Goal: Transaction & Acquisition: Purchase product/service

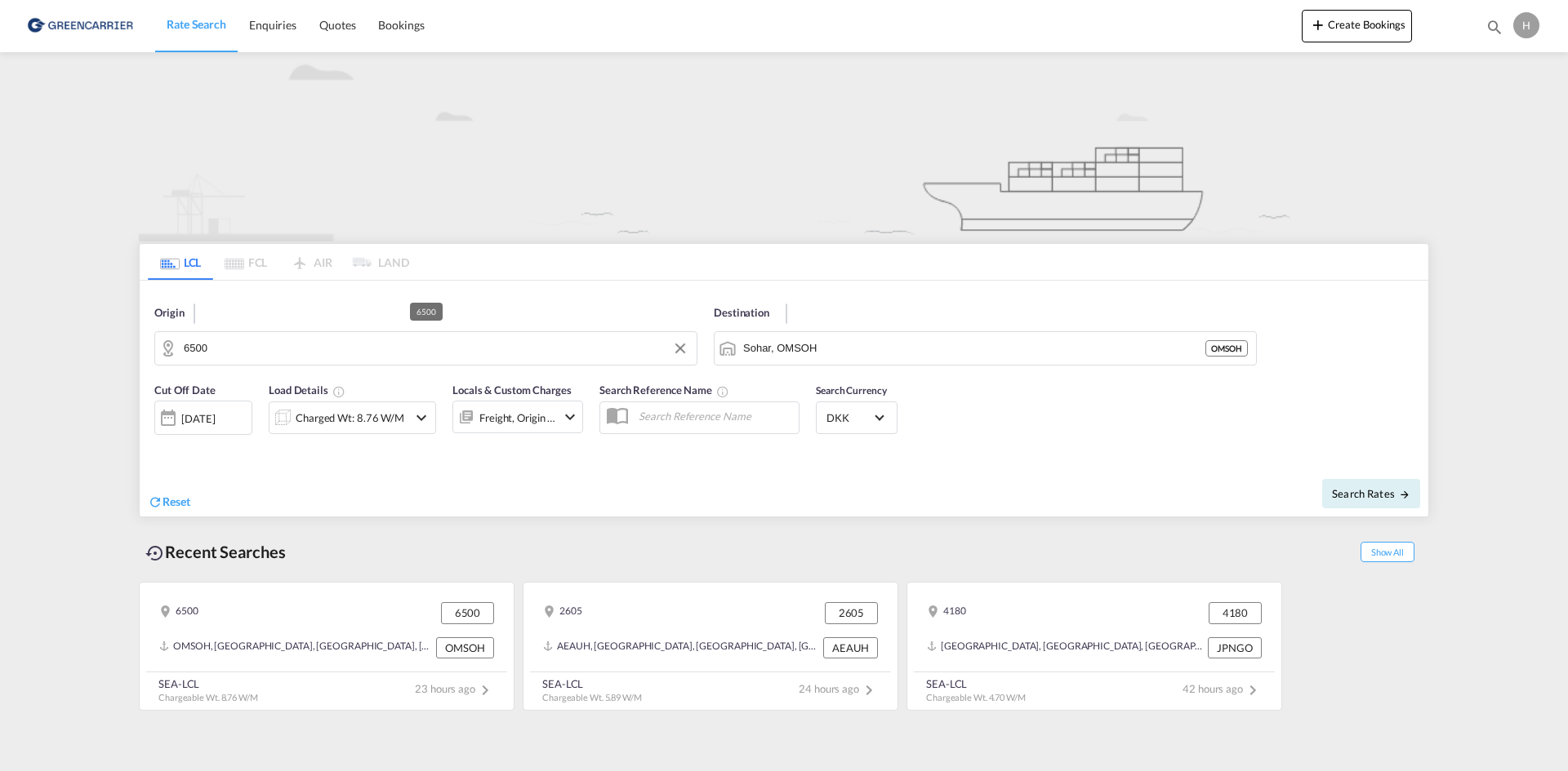
click at [520, 349] on input "6500" at bounding box center [436, 348] width 505 height 24
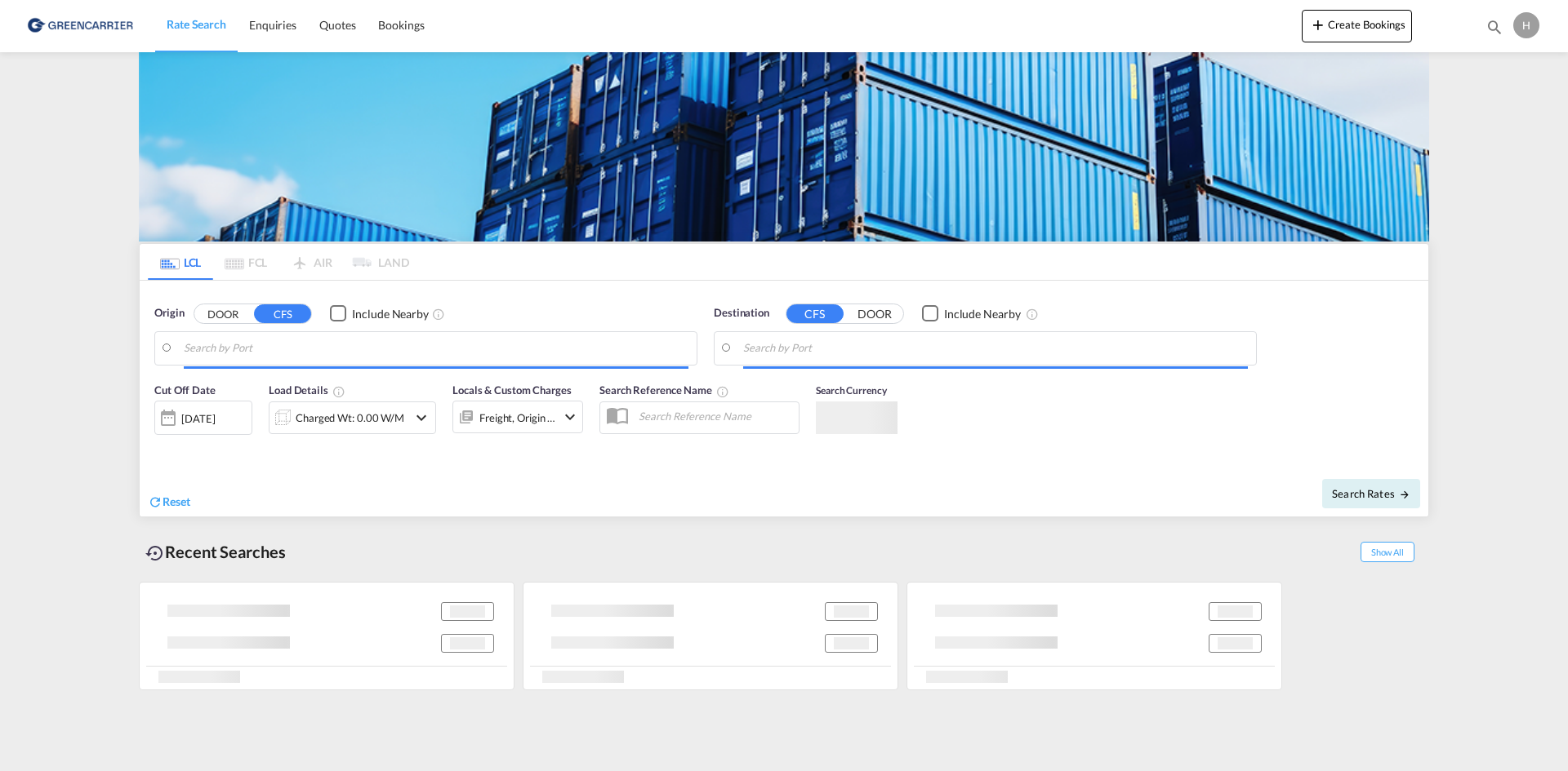
type input "DK-6500, Abkær, Ålkær, Arnitlund, Bæk, Bækskov, Bevtoft, Broendlund, Christians…"
type input "Sohar, OMSOH"
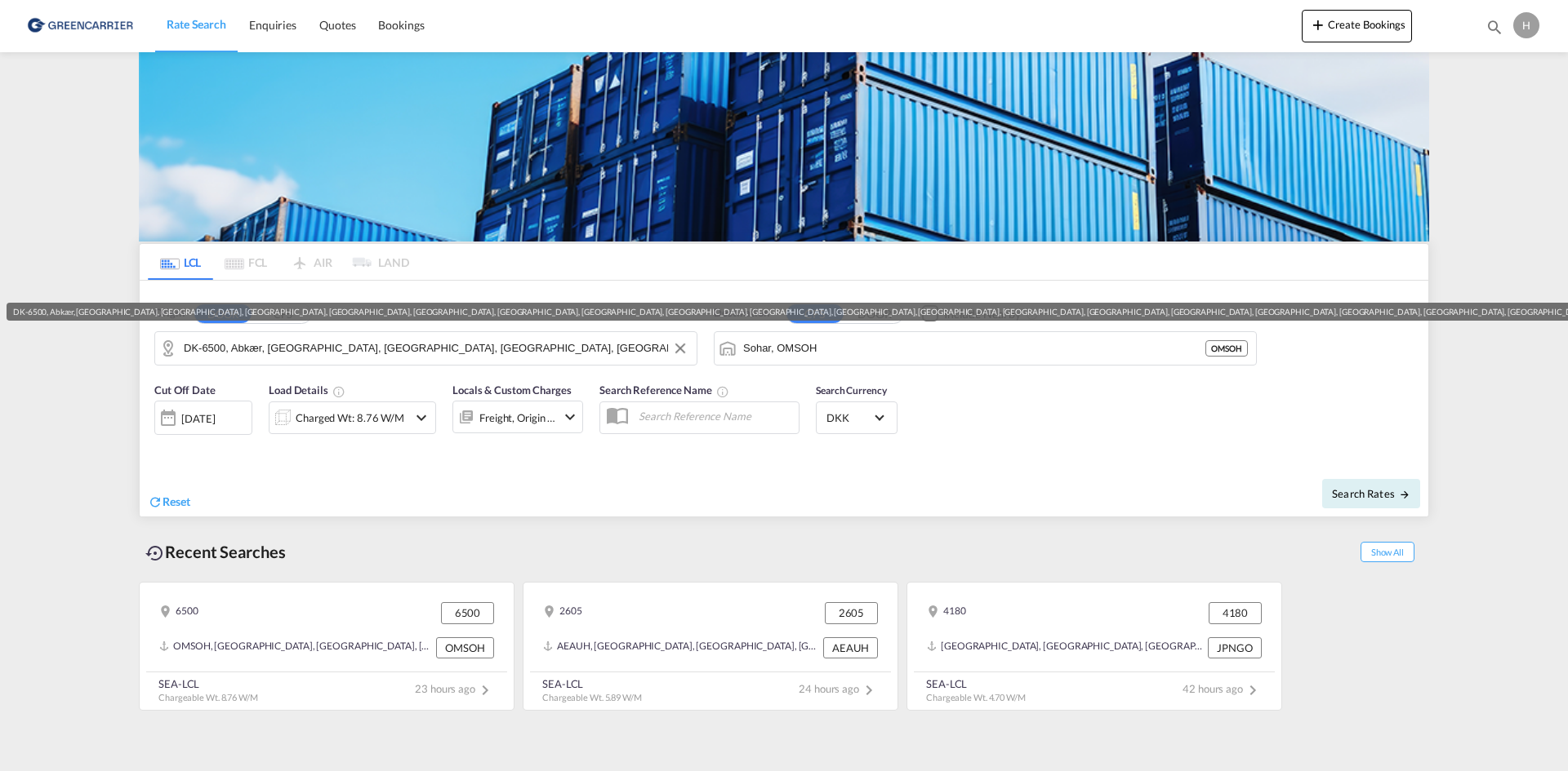
click at [279, 353] on input "DK-6500, Abkær, Ålkær, Arnitlund, Bæk, Bækskov, Bevtoft, Broendlund, Christians…" at bounding box center [436, 348] width 505 height 24
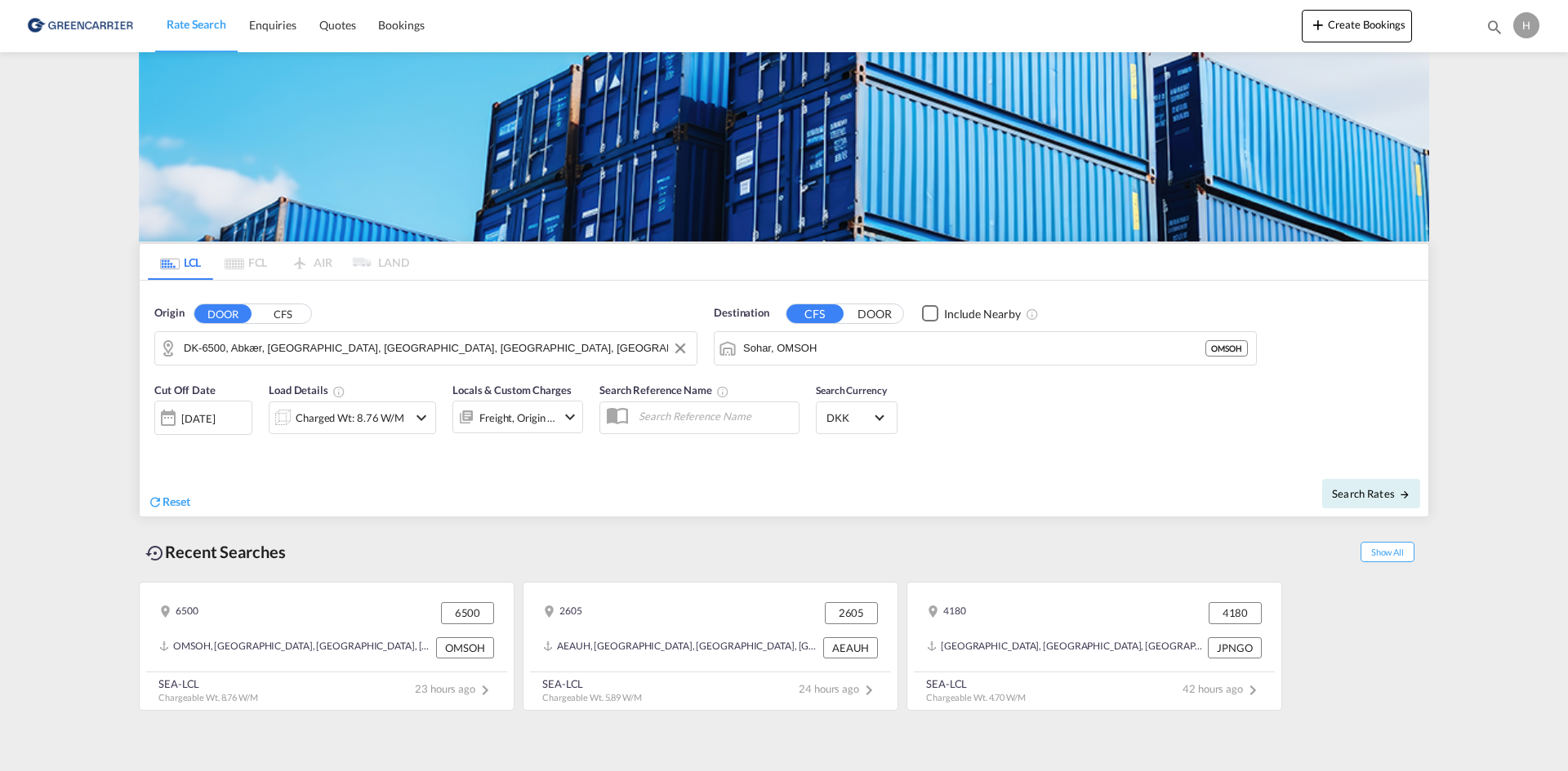
click at [431, 348] on input "DK-6500, Abkær, Ålkær, Arnitlund, Bæk, Bækskov, Bevtoft, Broendlund, Christians…" at bounding box center [436, 348] width 505 height 24
click at [390, 355] on input "DK-6500, Abkær, Ålkær, Arnitlund, Bæk, Bækskov, Bevtoft, Broendlund, Christians…" at bounding box center [436, 348] width 505 height 24
click at [390, 354] on input "DK-6500, Abkær, Ålkær, Arnitlund, Bæk, Bækskov, Bevtoft, Broendlund, Christians…" at bounding box center [436, 348] width 505 height 24
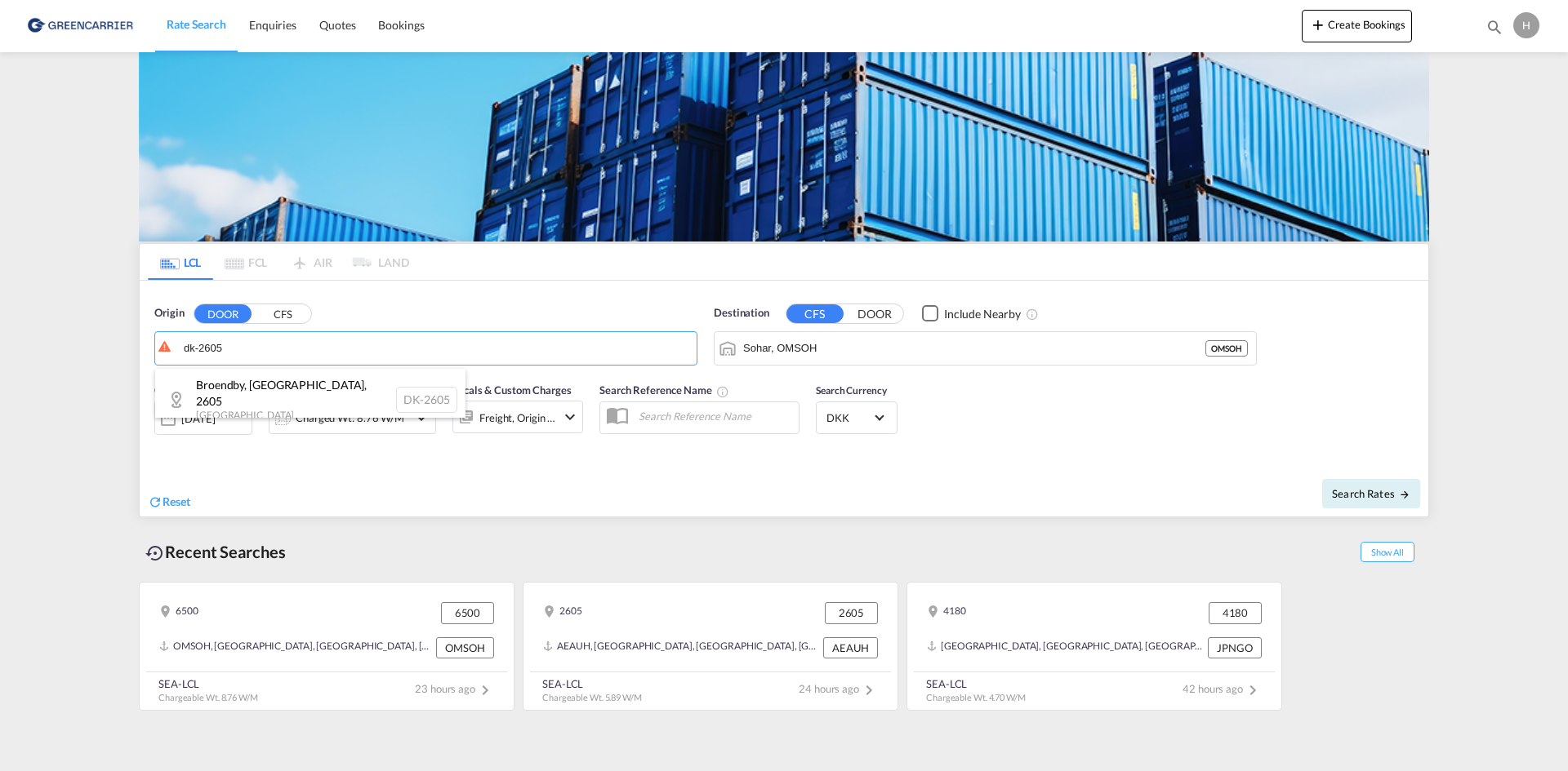
drag, startPoint x: 282, startPoint y: 381, endPoint x: 673, endPoint y: 333, distance: 393.9
click at [282, 382] on div "Broendby, Glostrup , 2605 Denmark DK-2605" at bounding box center [309, 400] width 310 height 62
type input "DK-2605, Broendby, Glostrup"
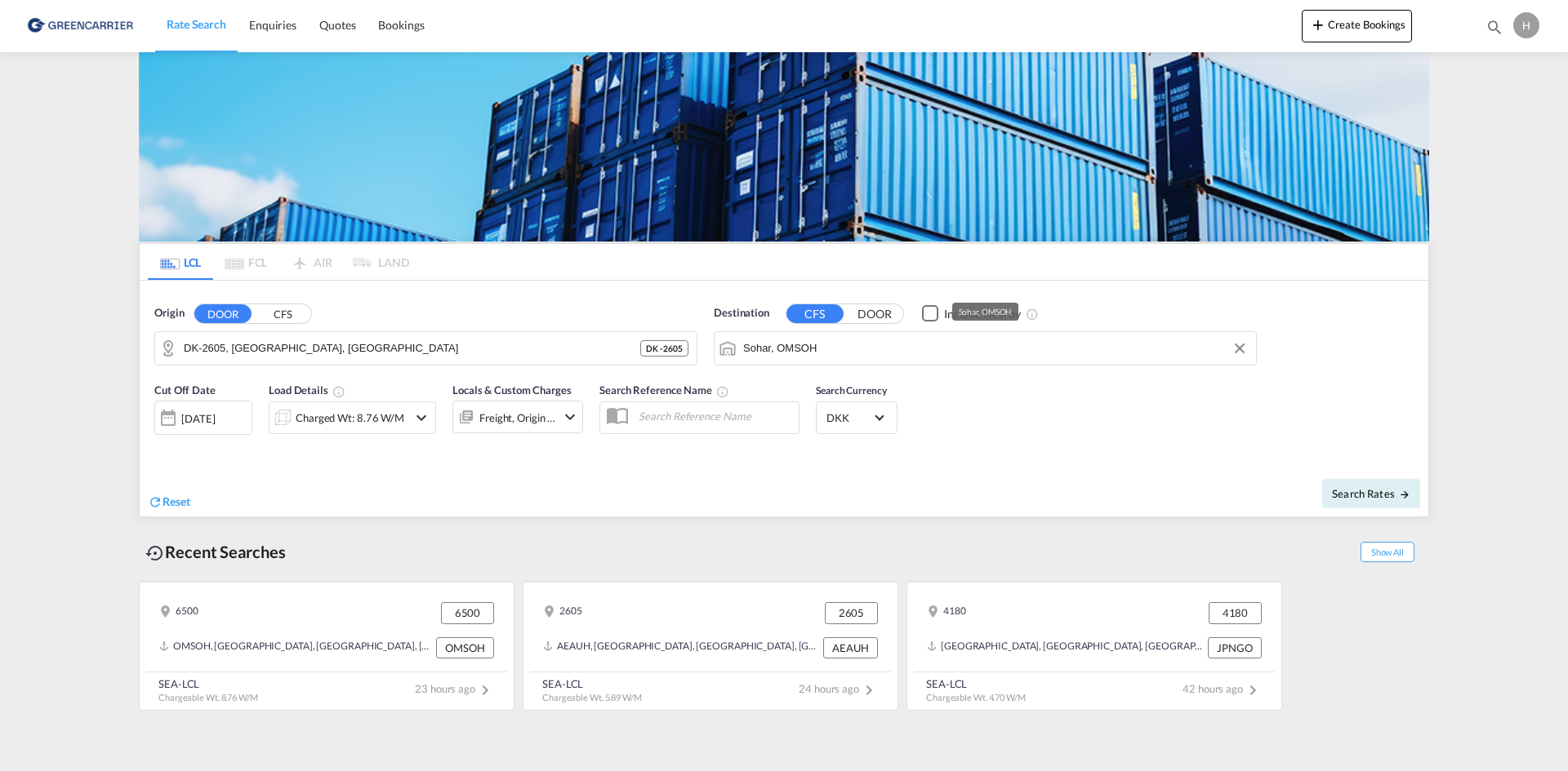
click at [780, 332] on md-input-container "Sohar, OMSOH" at bounding box center [985, 349] width 541 height 33
click at [784, 350] on input "Sohar, OMSOH" at bounding box center [996, 348] width 505 height 24
click at [807, 339] on body "Rate Search Enquiries Quotes Bookings Rate Search Enquiries" at bounding box center [784, 386] width 1568 height 771
drag, startPoint x: 856, startPoint y: 392, endPoint x: 685, endPoint y: 415, distance: 172.5
click at [855, 392] on div "Bangko k Thailand THBKK" at bounding box center [869, 393] width 310 height 49
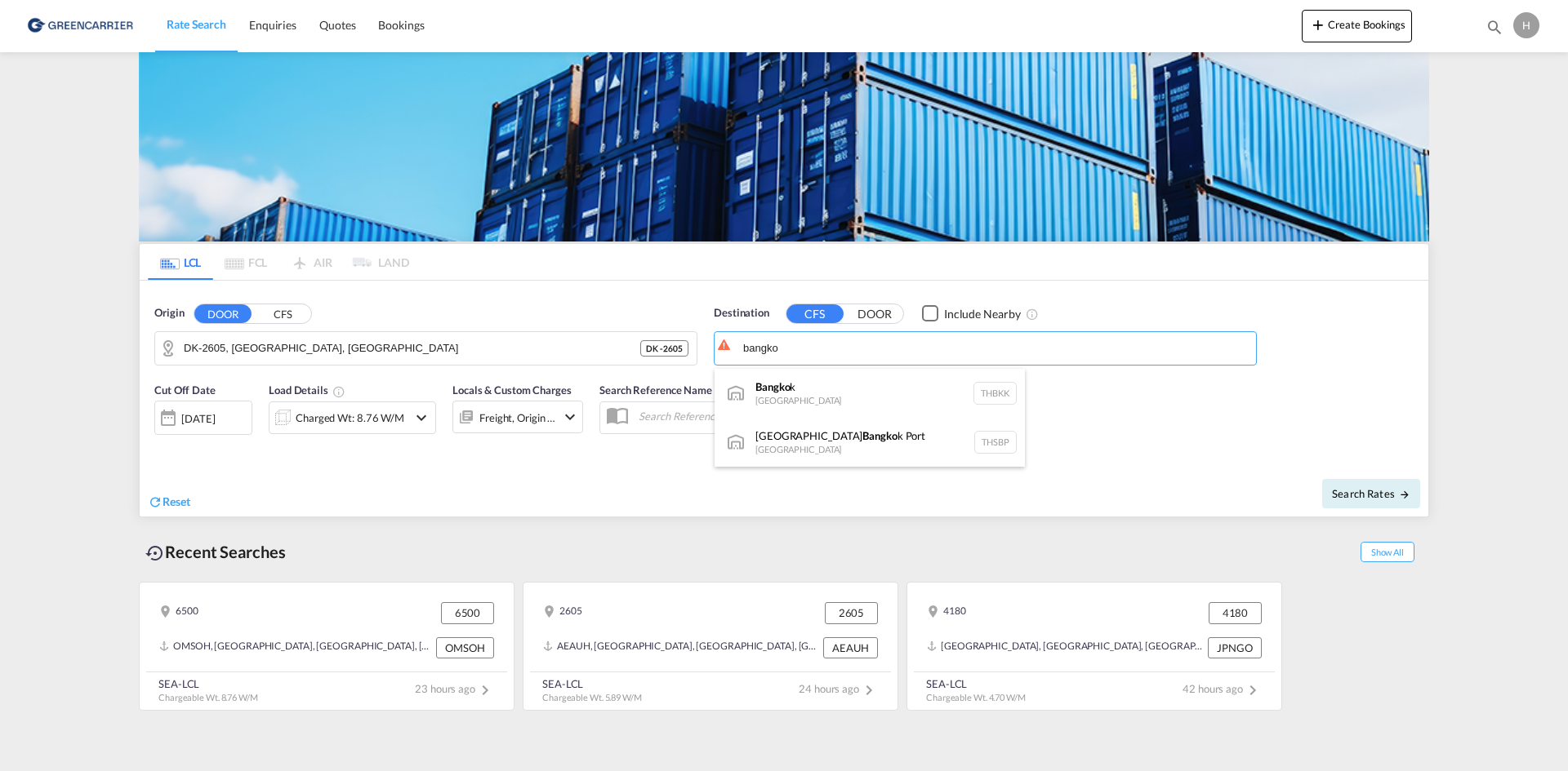
type input "Bangkok, THBKK"
click at [403, 413] on div "Charged Wt: 8.76 W/M" at bounding box center [338, 418] width 138 height 33
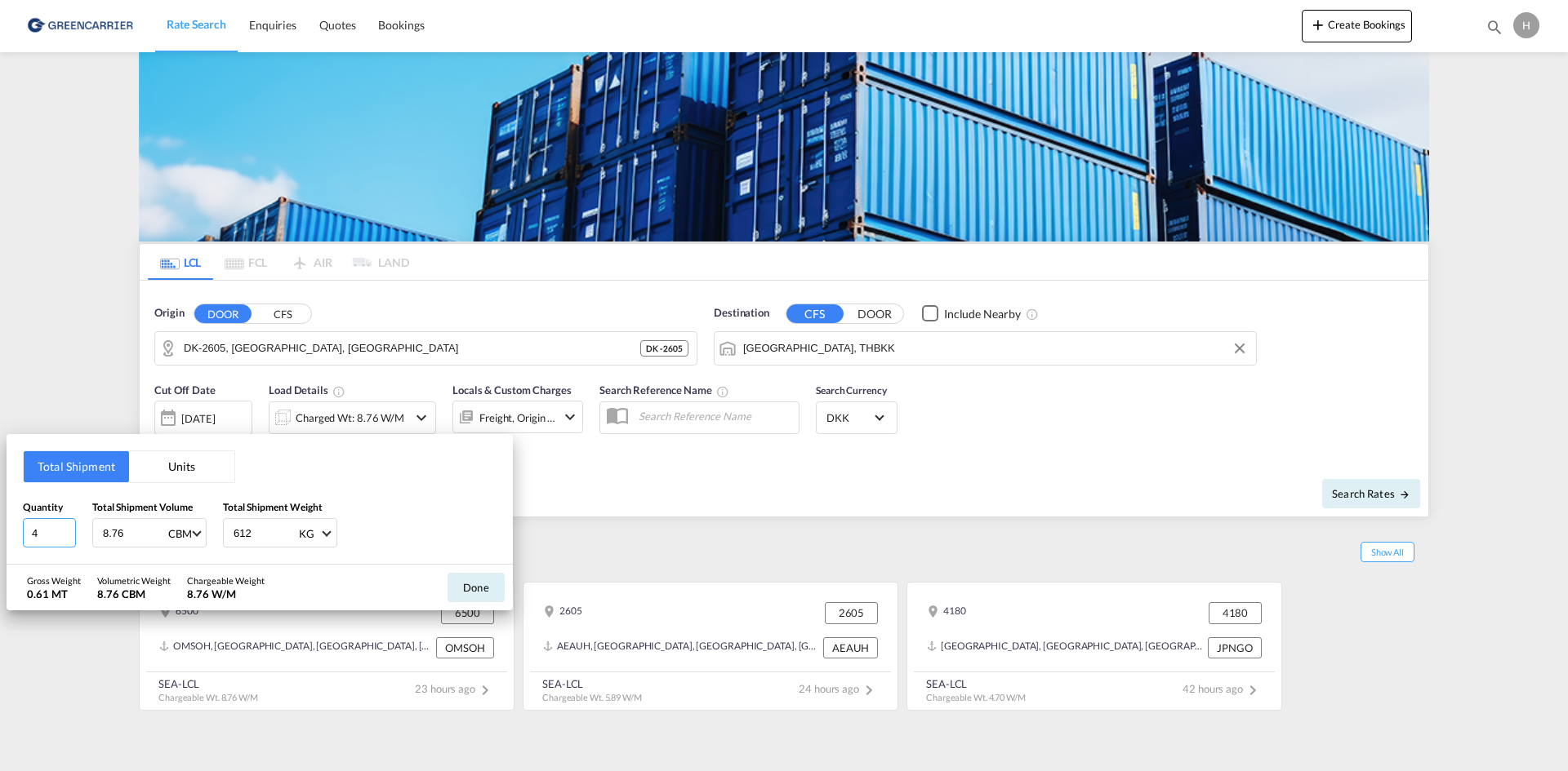
drag, startPoint x: 39, startPoint y: 532, endPoint x: 17, endPoint y: 528, distance: 22.4
click at [25, 531] on input "4" at bounding box center [49, 532] width 53 height 29
type input "3"
type input "0.381"
type input "74"
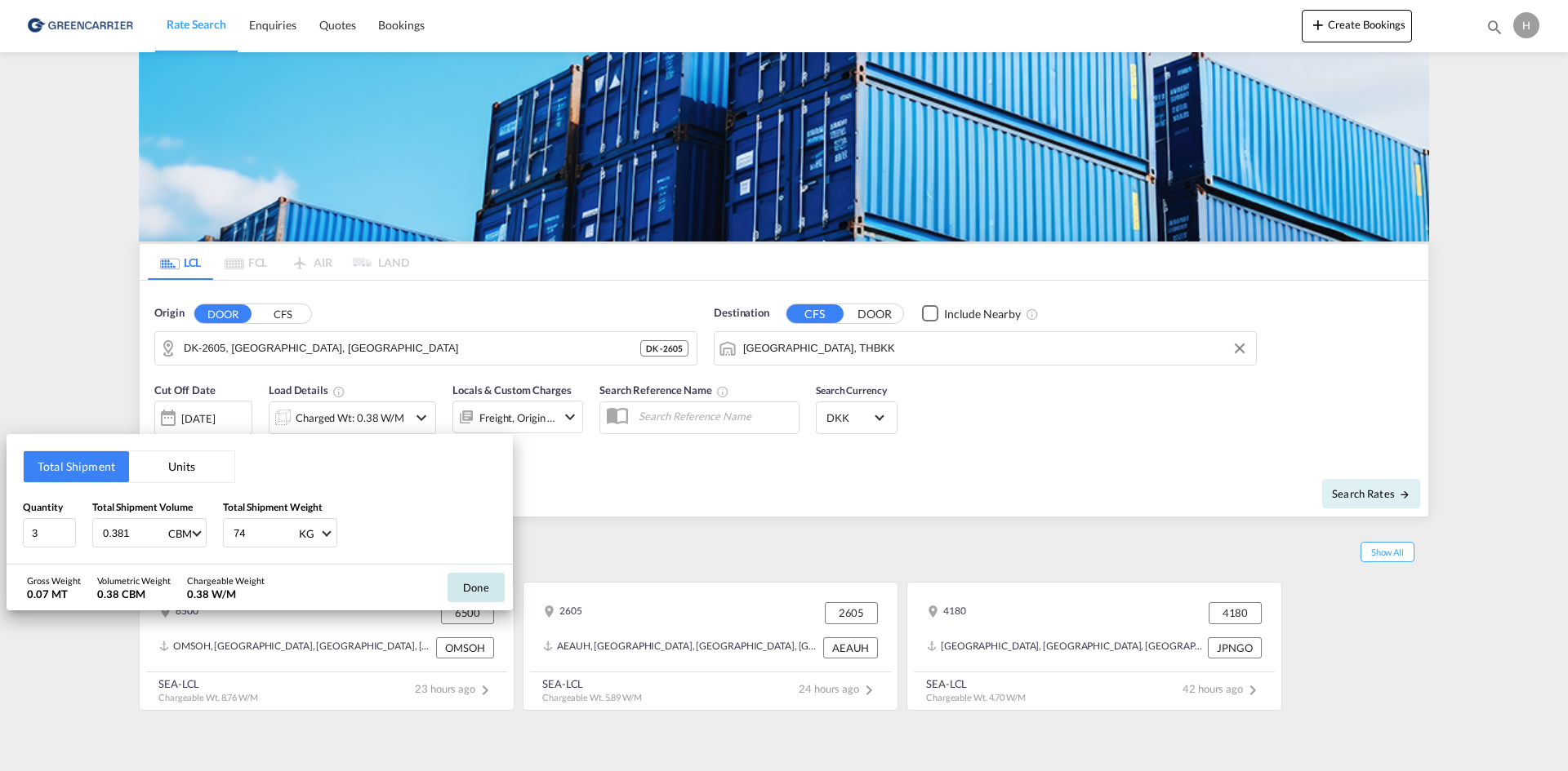
click at [493, 592] on button "Done" at bounding box center [476, 587] width 57 height 29
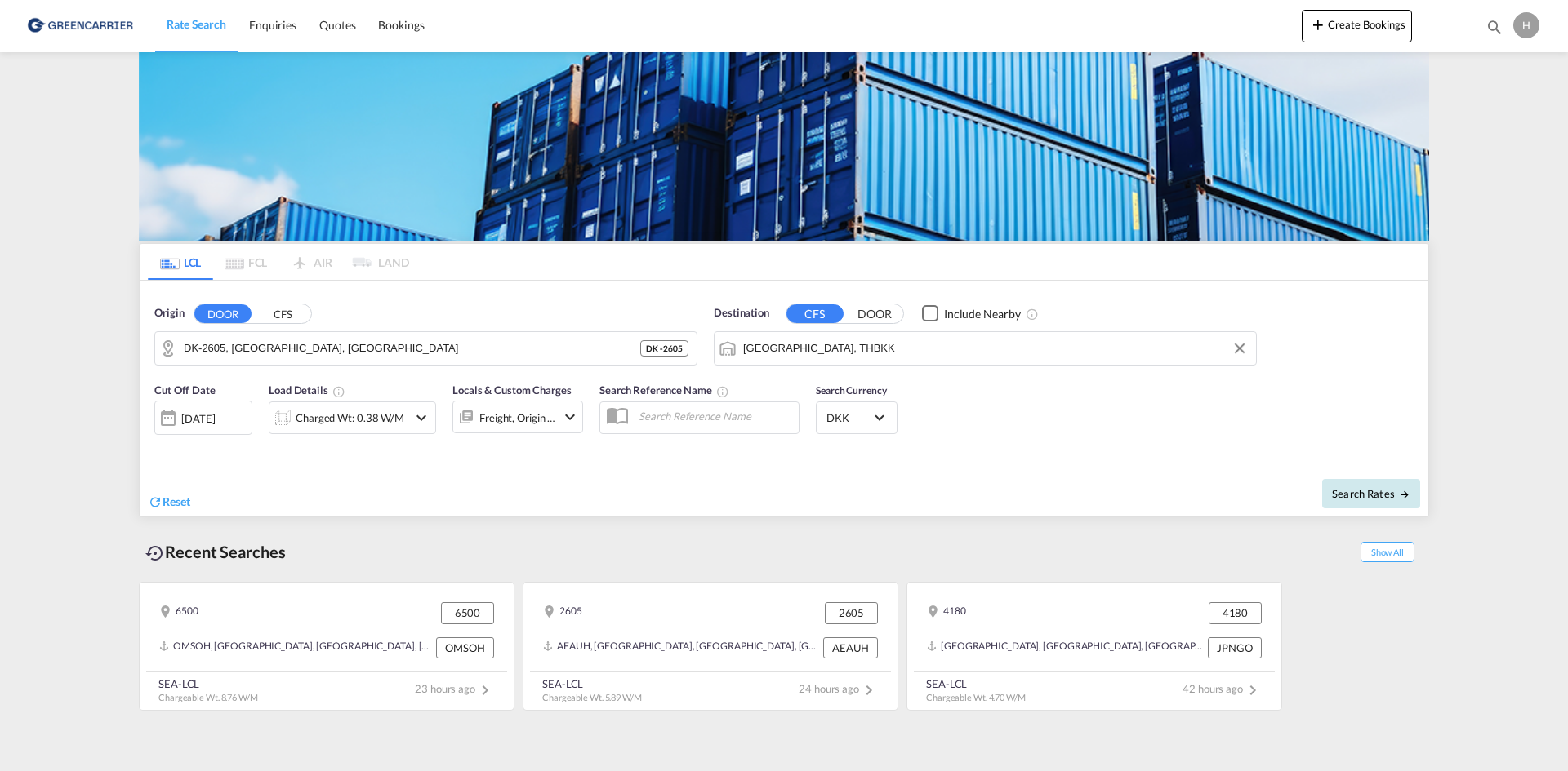
click at [1351, 491] on span "Search Rates" at bounding box center [1371, 494] width 78 height 14
type input "2605 to THBKK / 4 Sep 2025"
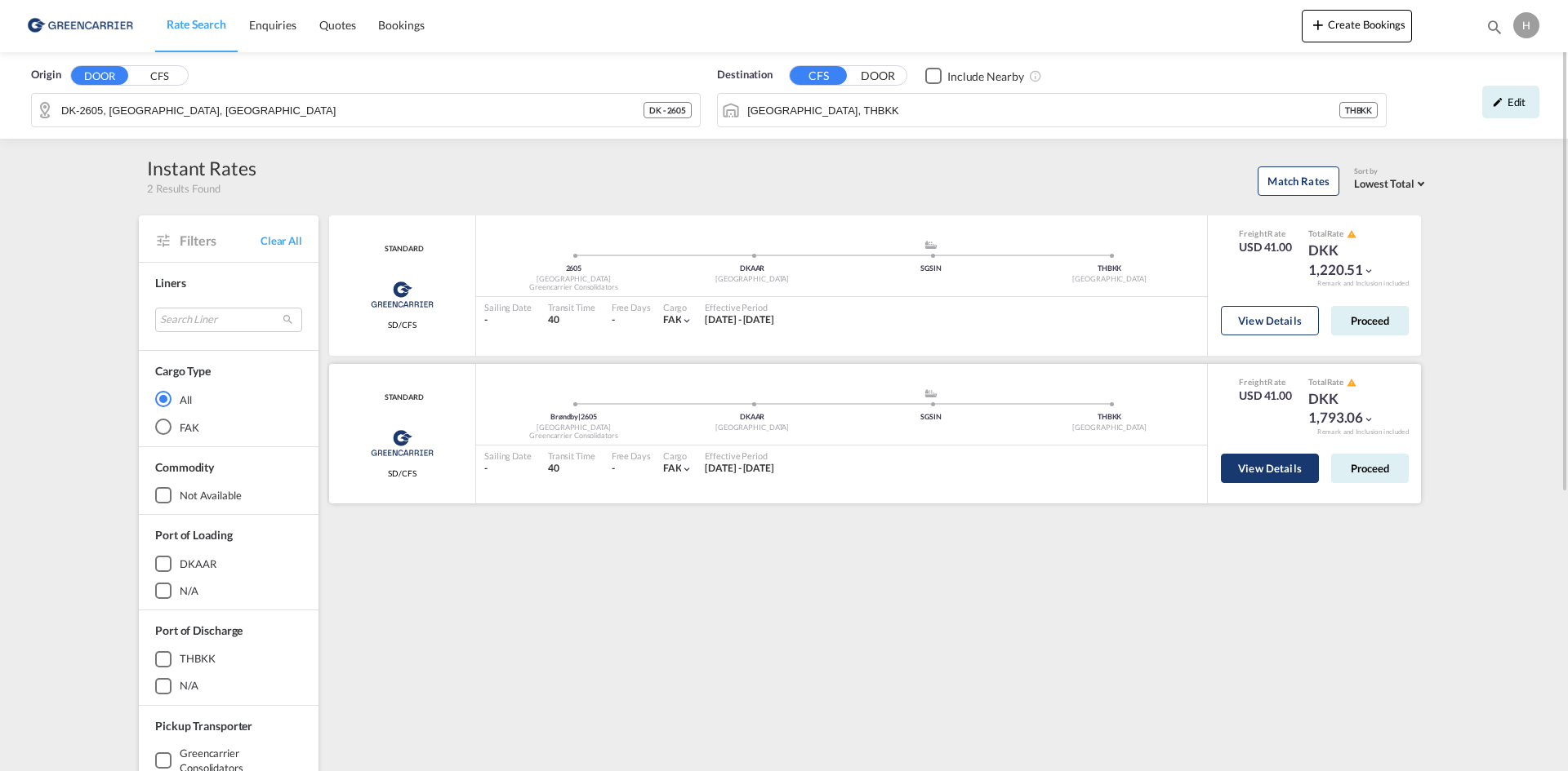
click at [1260, 465] on button "View Details" at bounding box center [1269, 469] width 98 height 29
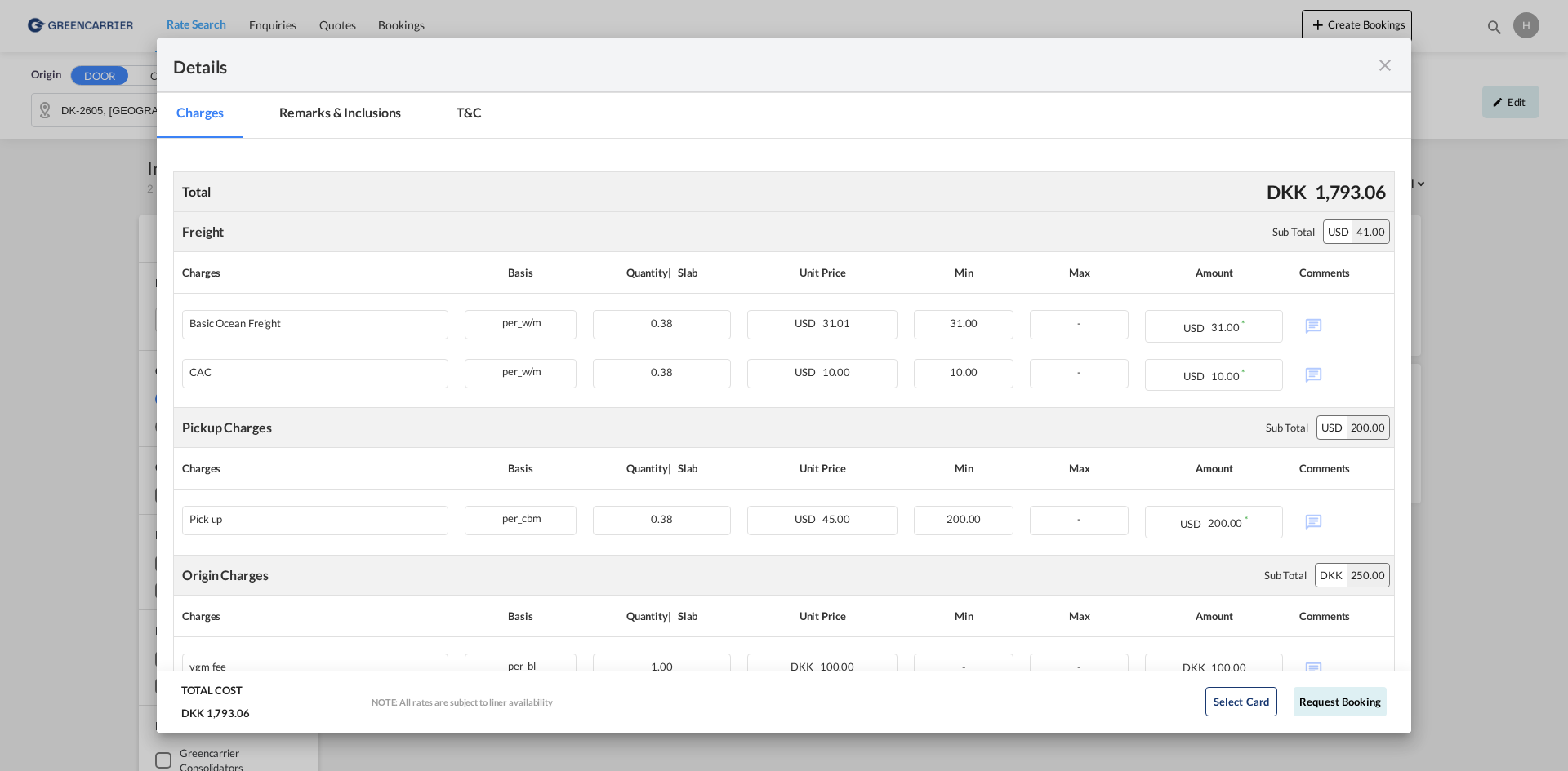
scroll to position [405, 0]
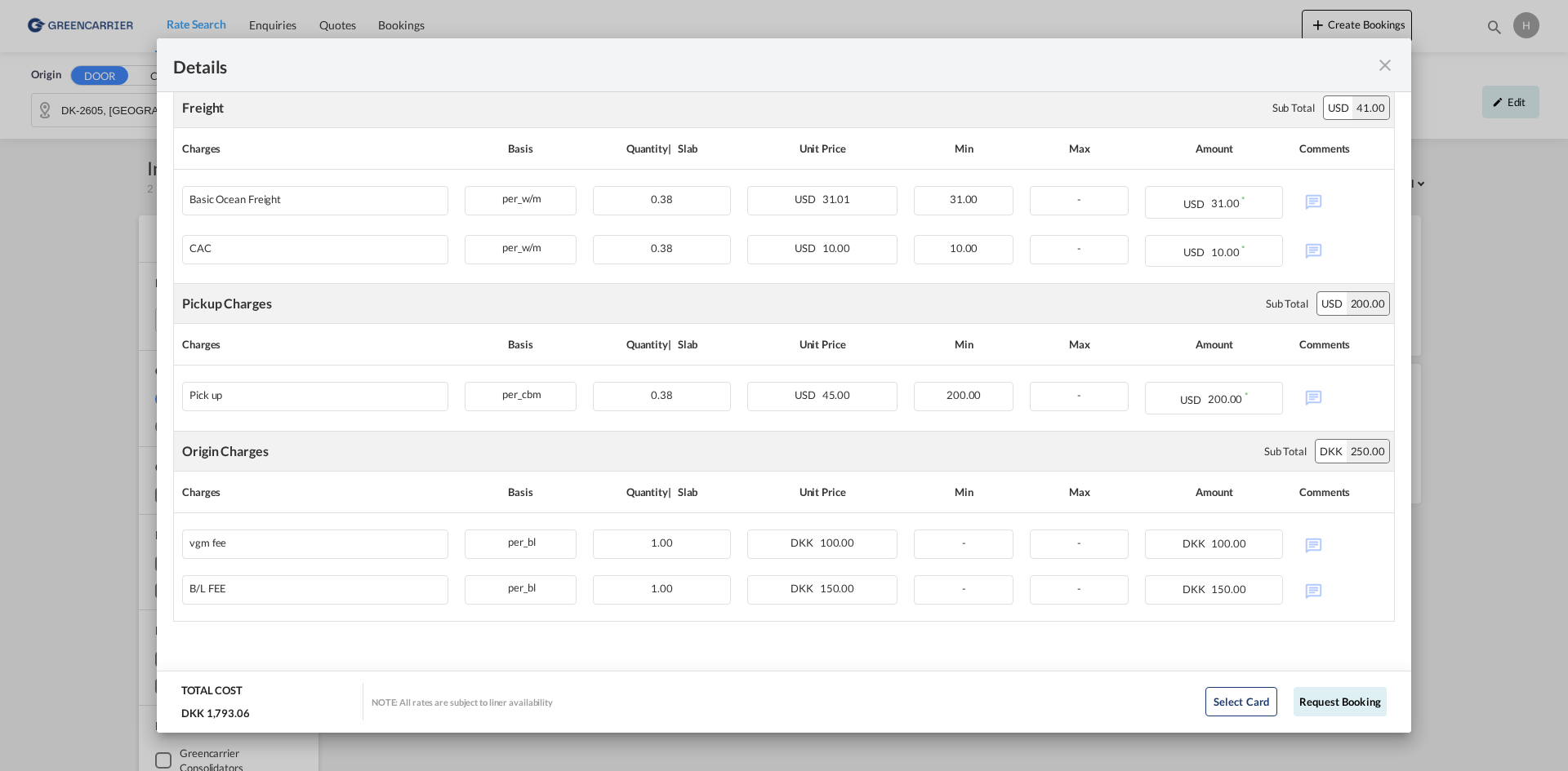
click at [1377, 69] on md-icon "icon-close fg-AAA8AD m-0 cursor" at bounding box center [1385, 65] width 19 height 19
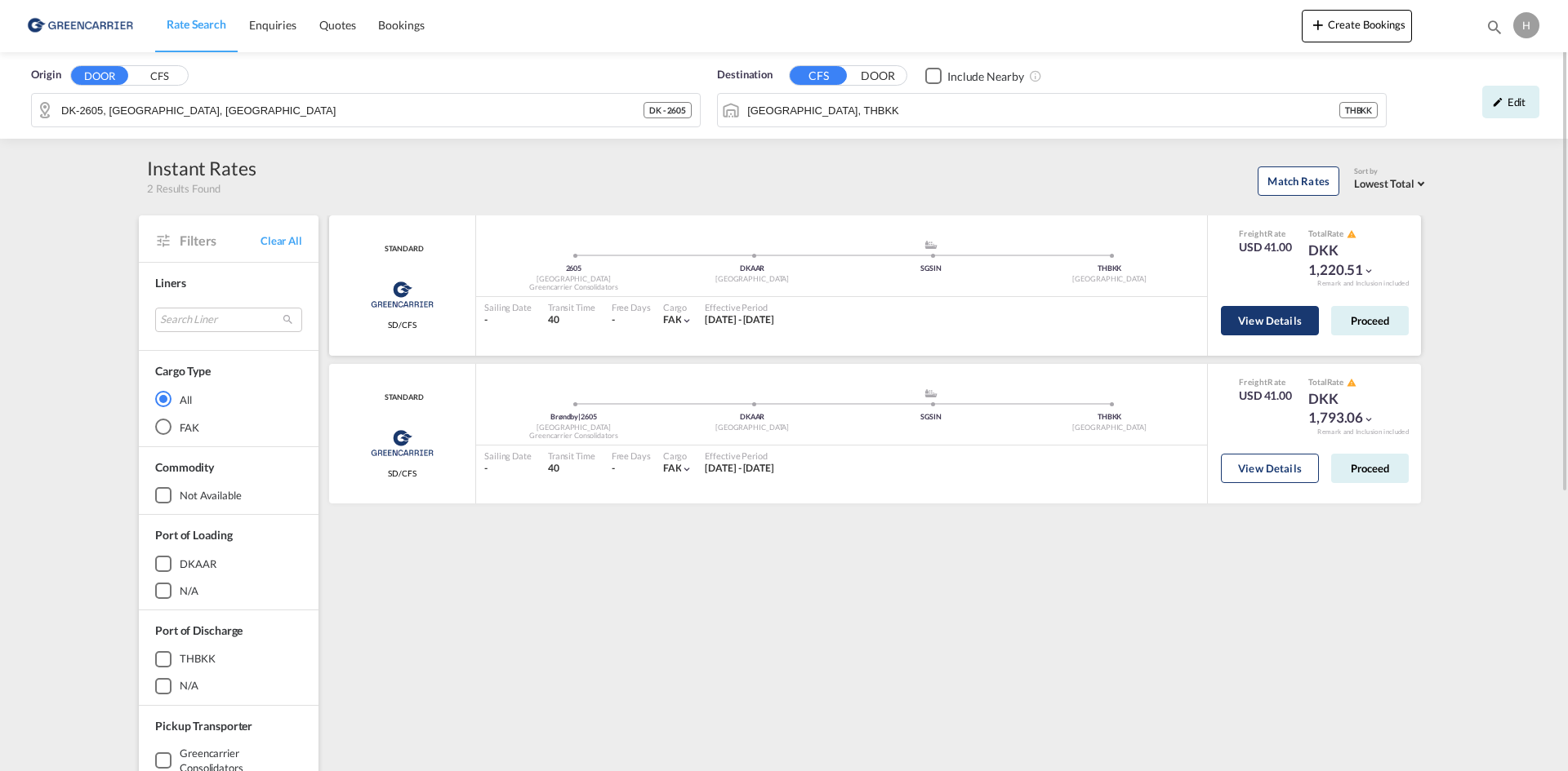
click at [1264, 329] on button "View Details" at bounding box center [1269, 321] width 98 height 29
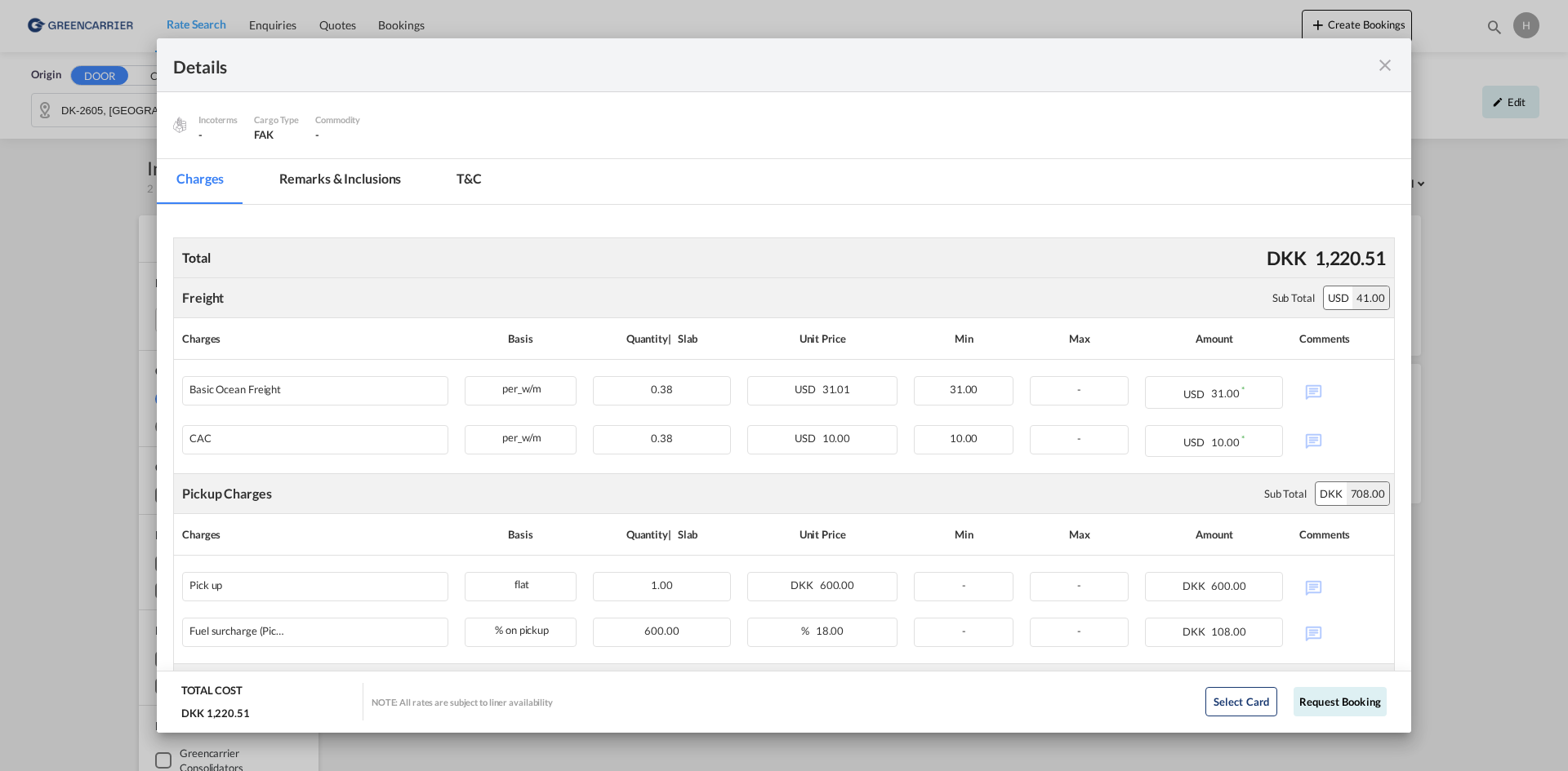
scroll to position [189, 0]
